Goal: Book appointment/travel/reservation

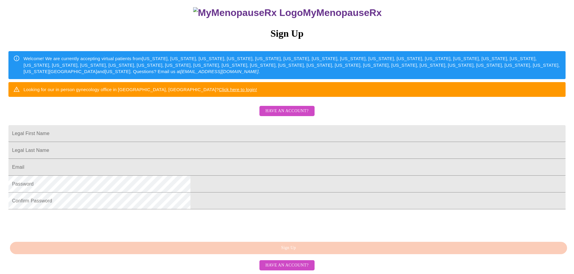
scroll to position [90, 0]
click at [237, 128] on input "Legal First Name" at bounding box center [286, 133] width 557 height 17
type input "[PERSON_NAME]"
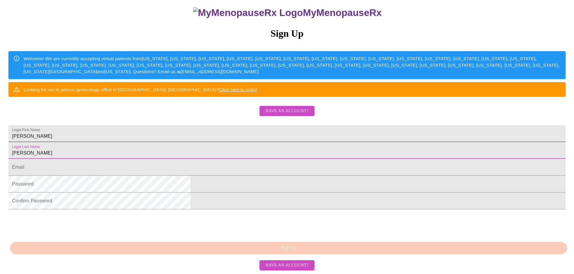
type input "[PERSON_NAME]"
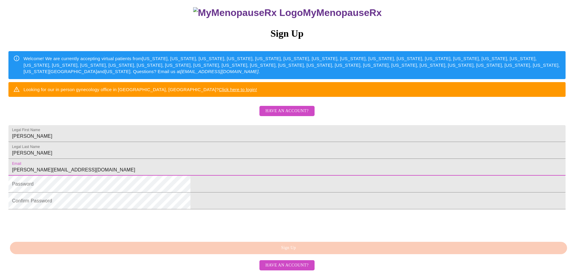
type input "[PERSON_NAME][EMAIL_ADDRESS][DOMAIN_NAME]"
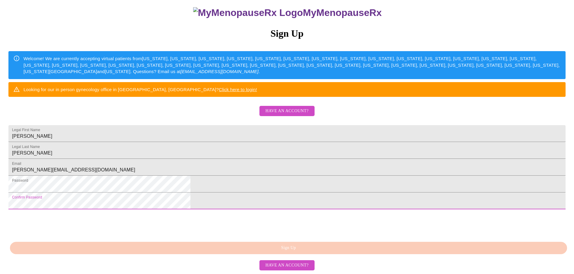
scroll to position [112, 0]
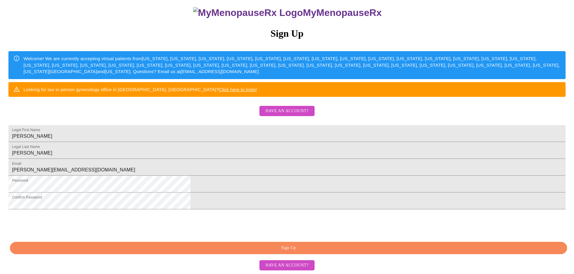
click at [292, 267] on span "Have an account?" at bounding box center [286, 266] width 43 height 8
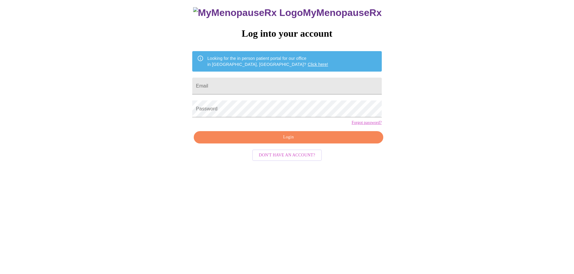
scroll to position [6, 0]
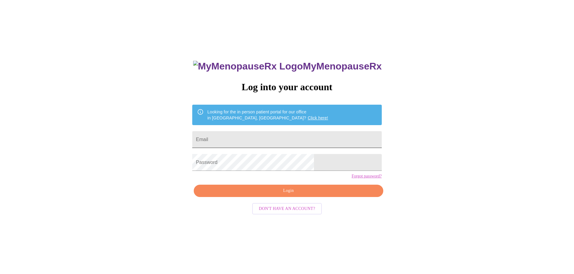
click at [273, 141] on input "Email" at bounding box center [286, 139] width 189 height 17
click at [310, 140] on input "Email" at bounding box center [286, 139] width 189 height 17
type input "[PERSON_NAME][EMAIL_ADDRESS][DOMAIN_NAME]"
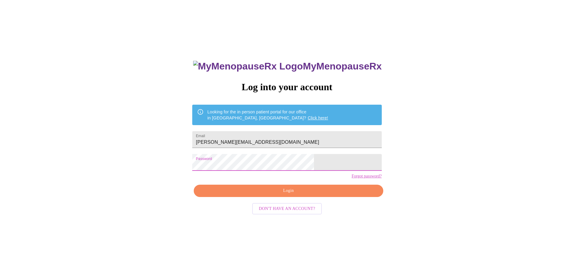
click at [298, 195] on span "Login" at bounding box center [288, 191] width 175 height 8
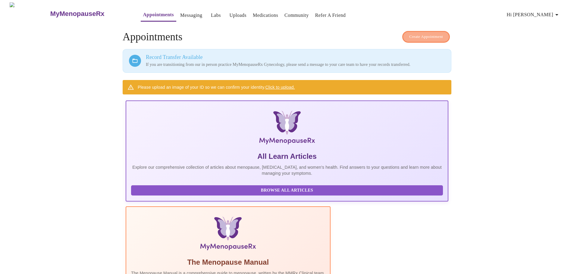
click at [427, 35] on span "Create Appointment" at bounding box center [426, 36] width 34 height 7
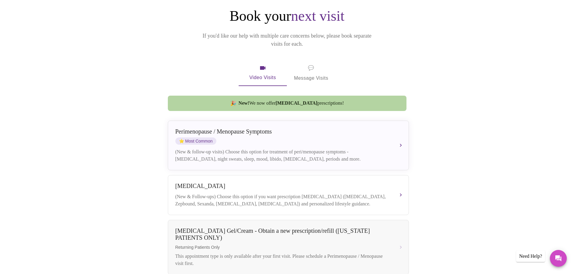
scroll to position [90, 0]
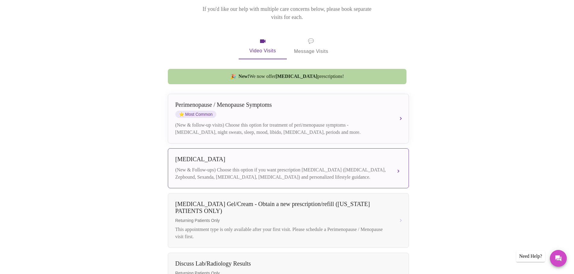
click at [389, 167] on div "(New & Follow-ups) Choose this option if you want prescription [MEDICAL_DATA] (…" at bounding box center [282, 174] width 214 height 14
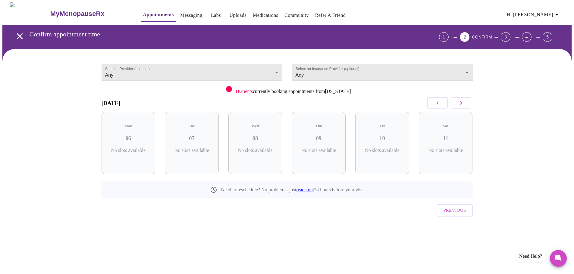
scroll to position [0, 0]
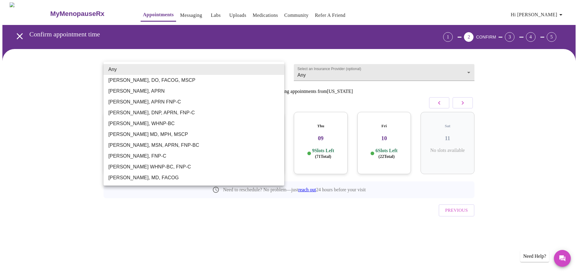
click at [277, 70] on body "MyMenopauseRx Appointments Messaging Labs Uploads Medications Community Refer a…" at bounding box center [288, 124] width 573 height 245
drag, startPoint x: 133, startPoint y: 145, endPoint x: 192, endPoint y: 144, distance: 59.4
click at [133, 145] on li "[PERSON_NAME], MSN, APRN, FNP-BC" at bounding box center [194, 145] width 181 height 11
type input "[PERSON_NAME], MSN, APRN, FNP-BC"
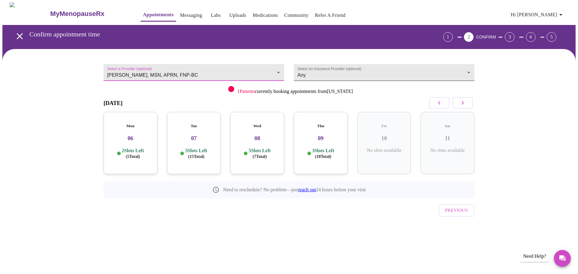
click at [333, 75] on body "MyMenopauseRx Appointments Messaging Labs Uploads Medications Community Refer a…" at bounding box center [288, 124] width 573 height 245
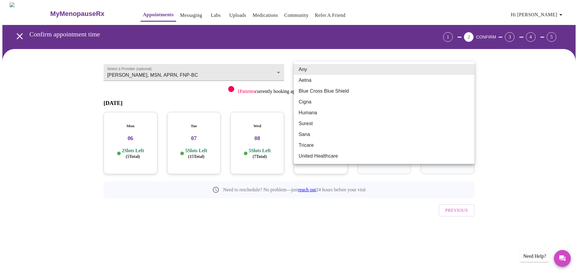
click at [313, 105] on li "Cigna" at bounding box center [384, 102] width 181 height 11
type input "Cigna"
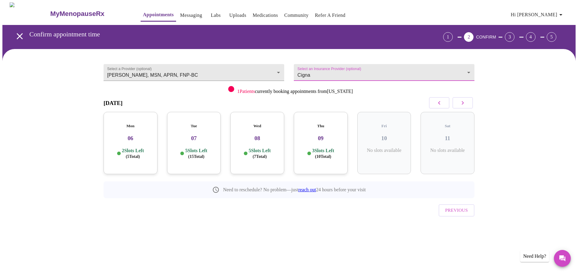
click at [321, 136] on h3 "09" at bounding box center [321, 138] width 44 height 7
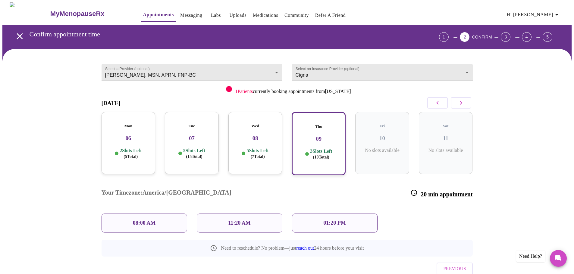
click at [232, 220] on p "11:20 AM" at bounding box center [239, 223] width 23 height 6
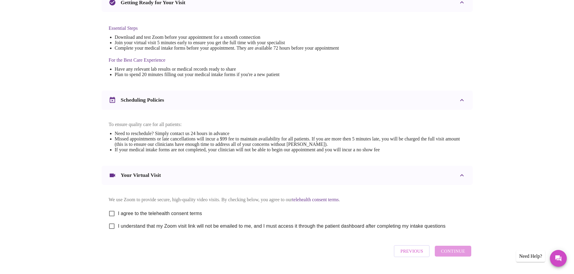
scroll to position [162, 0]
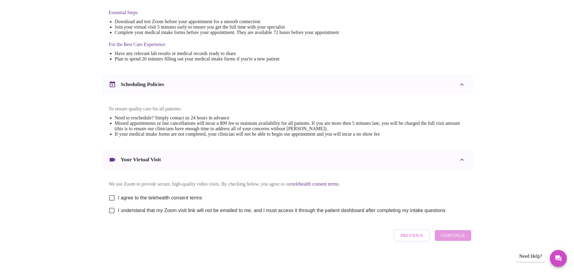
drag, startPoint x: 116, startPoint y: 195, endPoint x: 115, endPoint y: 198, distance: 3.1
click at [116, 195] on input "I agree to the telehealth consent terms" at bounding box center [111, 198] width 13 height 13
checkbox input "true"
click at [113, 210] on input "I understand that my Zoom visit link will not be emailed to me, and I must acce…" at bounding box center [111, 211] width 13 height 13
checkbox input "true"
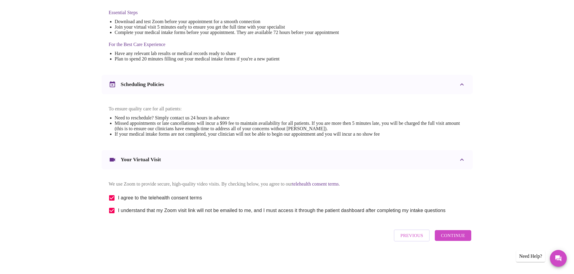
click at [451, 240] on span "Continue" at bounding box center [453, 236] width 24 height 8
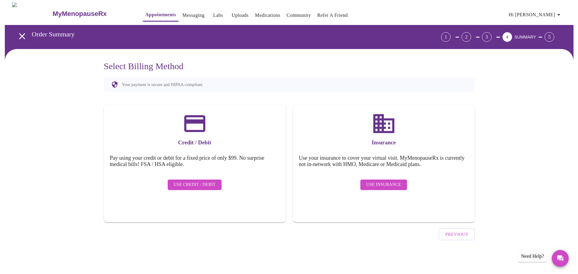
scroll to position [0, 0]
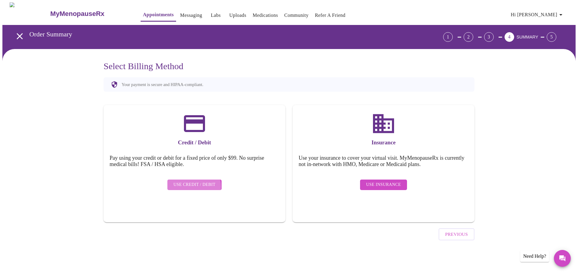
click at [191, 182] on span "Use Credit / Debit" at bounding box center [194, 185] width 42 height 8
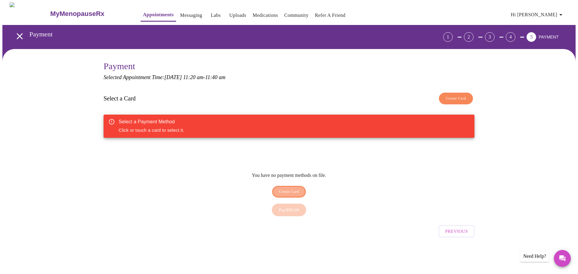
click at [290, 189] on span "Create Card" at bounding box center [289, 192] width 20 height 7
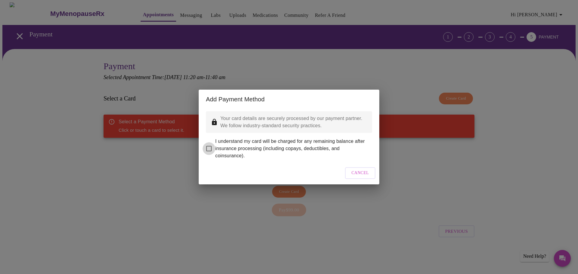
click at [208, 145] on input "I understand my card will be charged for any remaining balance after insurance …" at bounding box center [209, 148] width 13 height 13
checkbox input "true"
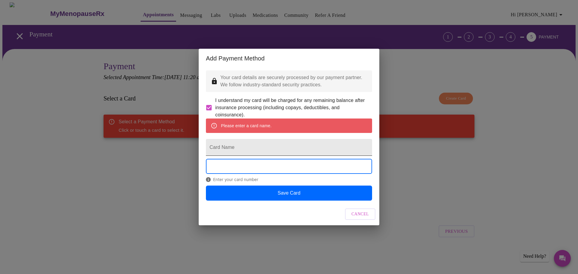
click at [233, 149] on input "Card Name" at bounding box center [289, 147] width 166 height 17
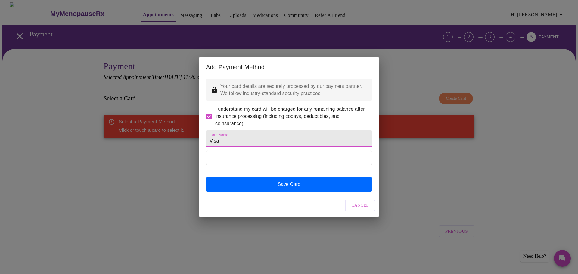
drag, startPoint x: 193, startPoint y: 142, endPoint x: 170, endPoint y: 142, distance: 22.6
click at [170, 142] on div "Add Payment Method Your card details are securely processed by our payment part…" at bounding box center [289, 137] width 578 height 274
type input "[PERSON_NAME]"
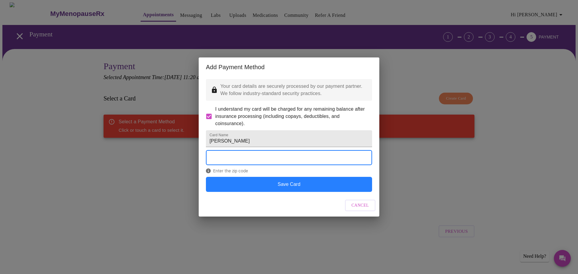
click at [284, 192] on button "Save Card" at bounding box center [289, 184] width 166 height 15
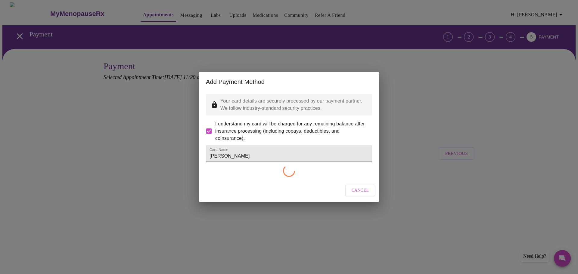
checkbox input "false"
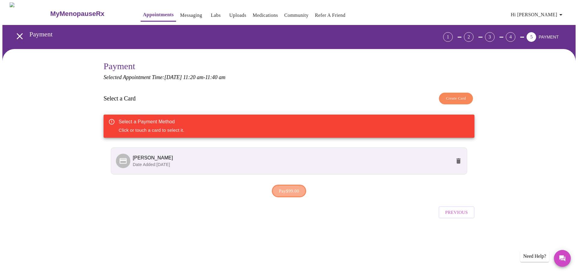
click at [282, 192] on span "Pay $99.00" at bounding box center [289, 191] width 20 height 8
click at [267, 82] on div "Payment Selected Appointment Time: [DATE] 11:20 am - 11:40 am Select a Card Cre…" at bounding box center [289, 130] width 371 height 139
click at [456, 212] on span "Previous" at bounding box center [456, 212] width 23 height 8
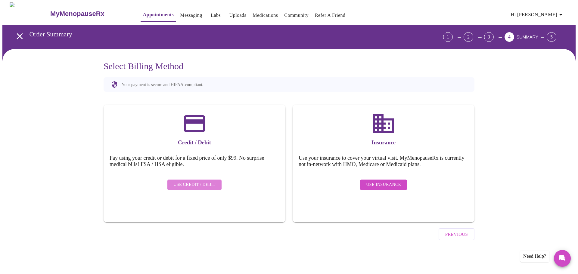
click at [199, 183] on span "Use Credit / Debit" at bounding box center [194, 185] width 42 height 8
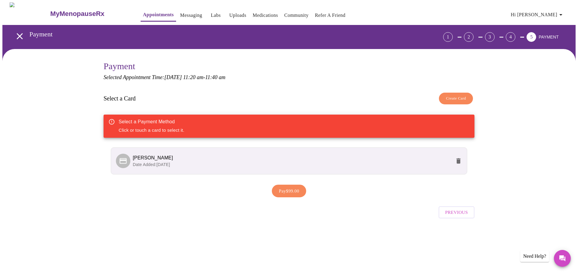
click at [145, 162] on span "Date Added: [DATE]" at bounding box center [151, 164] width 37 height 5
click at [149, 163] on span "Date Added: [DATE]" at bounding box center [151, 164] width 37 height 5
click at [460, 214] on span "Previous" at bounding box center [456, 213] width 23 height 8
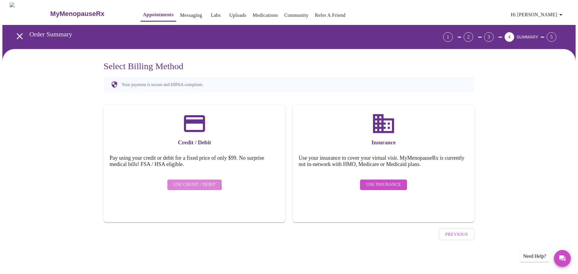
click at [193, 181] on span "Use Credit / Debit" at bounding box center [194, 185] width 42 height 8
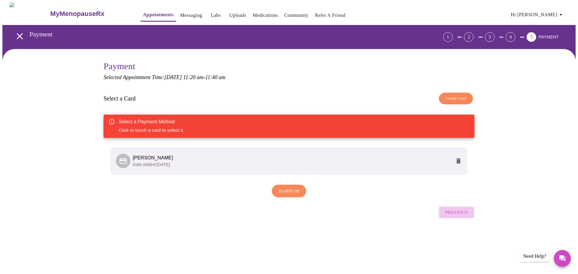
click at [455, 213] on span "Previous" at bounding box center [456, 213] width 23 height 8
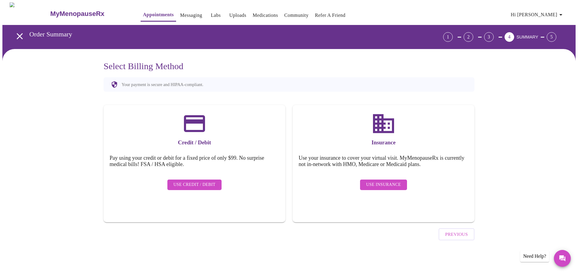
click at [187, 181] on span "Use Credit / Debit" at bounding box center [194, 185] width 42 height 8
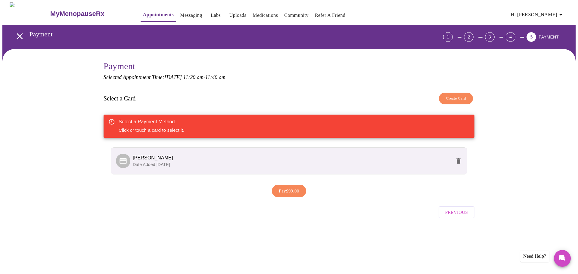
click at [141, 162] on span "Date Added: [DATE]" at bounding box center [151, 164] width 37 height 5
click at [169, 170] on li "[PERSON_NAME] Date Added: [DATE]" at bounding box center [289, 161] width 357 height 27
click at [537, 260] on div "Need Help?" at bounding box center [534, 256] width 29 height 11
click at [559, 258] on icon "Messages" at bounding box center [562, 258] width 7 height 7
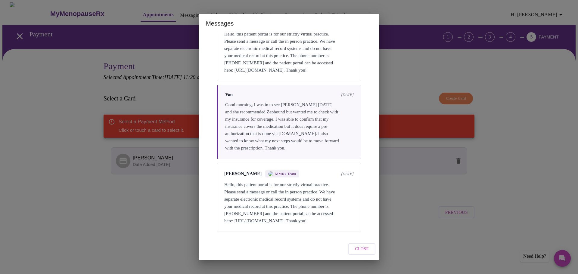
scroll to position [151, 0]
click at [257, 234] on div "Messages are typically reviewed within 1-2 business days You [DATE] Hello, I am…" at bounding box center [289, 135] width 181 height 205
click at [230, 201] on div "Hello, this patient portal is for our strictly virtual practice. Please send a …" at bounding box center [289, 202] width 130 height 43
click at [239, 229] on div "[PERSON_NAME] MMRx Team [DATE] Hello, this patient portal is for our strictly v…" at bounding box center [289, 197] width 145 height 69
click at [242, 239] on div "Close" at bounding box center [289, 249] width 181 height 23
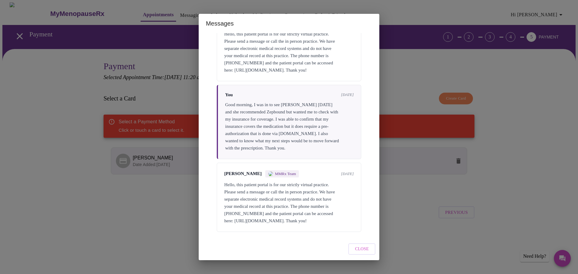
click at [246, 243] on div "Close" at bounding box center [289, 249] width 181 height 23
click at [563, 259] on div "Messages Messages are typically reviewed within 1-2 business days You [DATE] He…" at bounding box center [289, 137] width 578 height 274
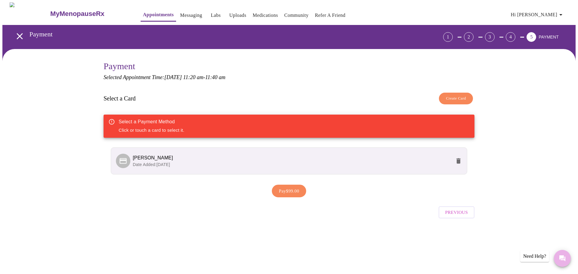
click at [562, 259] on icon "Messages" at bounding box center [563, 259] width 6 height 6
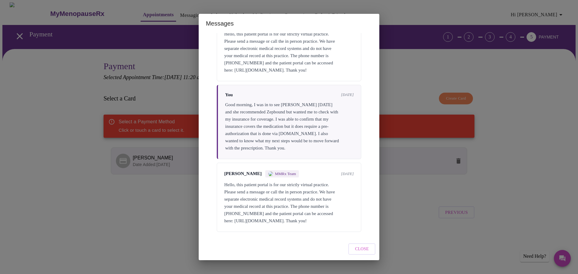
click at [561, 15] on div "Messages Messages are typically reviewed within 1-2 business days You [DATE] He…" at bounding box center [289, 137] width 578 height 274
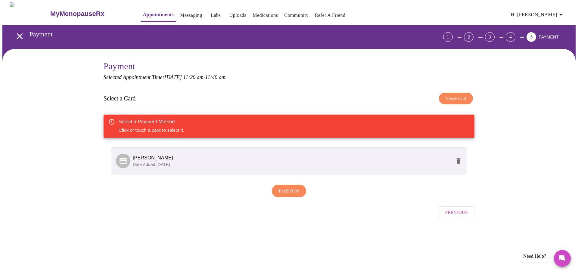
click at [563, 15] on icon "button" at bounding box center [561, 14] width 7 height 7
click at [553, 20] on li "Billing" at bounding box center [552, 23] width 28 height 11
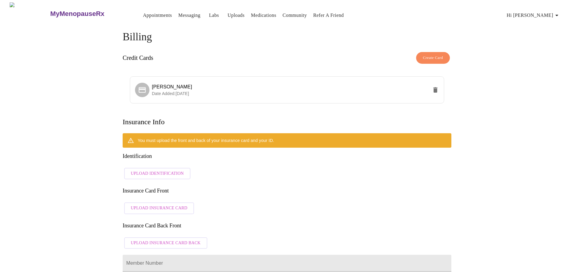
click at [159, 170] on span "Upload Identification" at bounding box center [157, 174] width 53 height 8
